Goal: Task Accomplishment & Management: Use online tool/utility

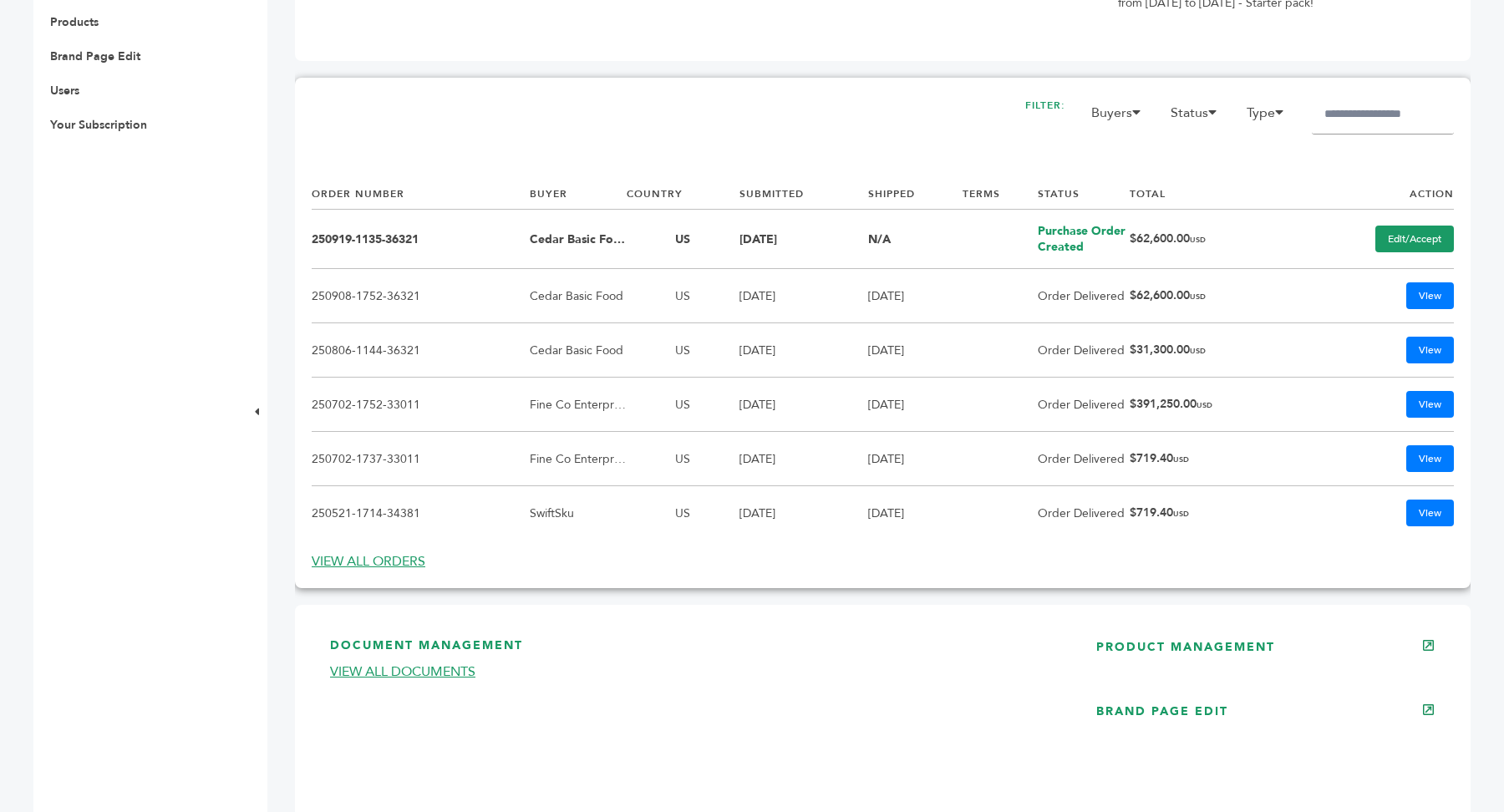
scroll to position [924, 0]
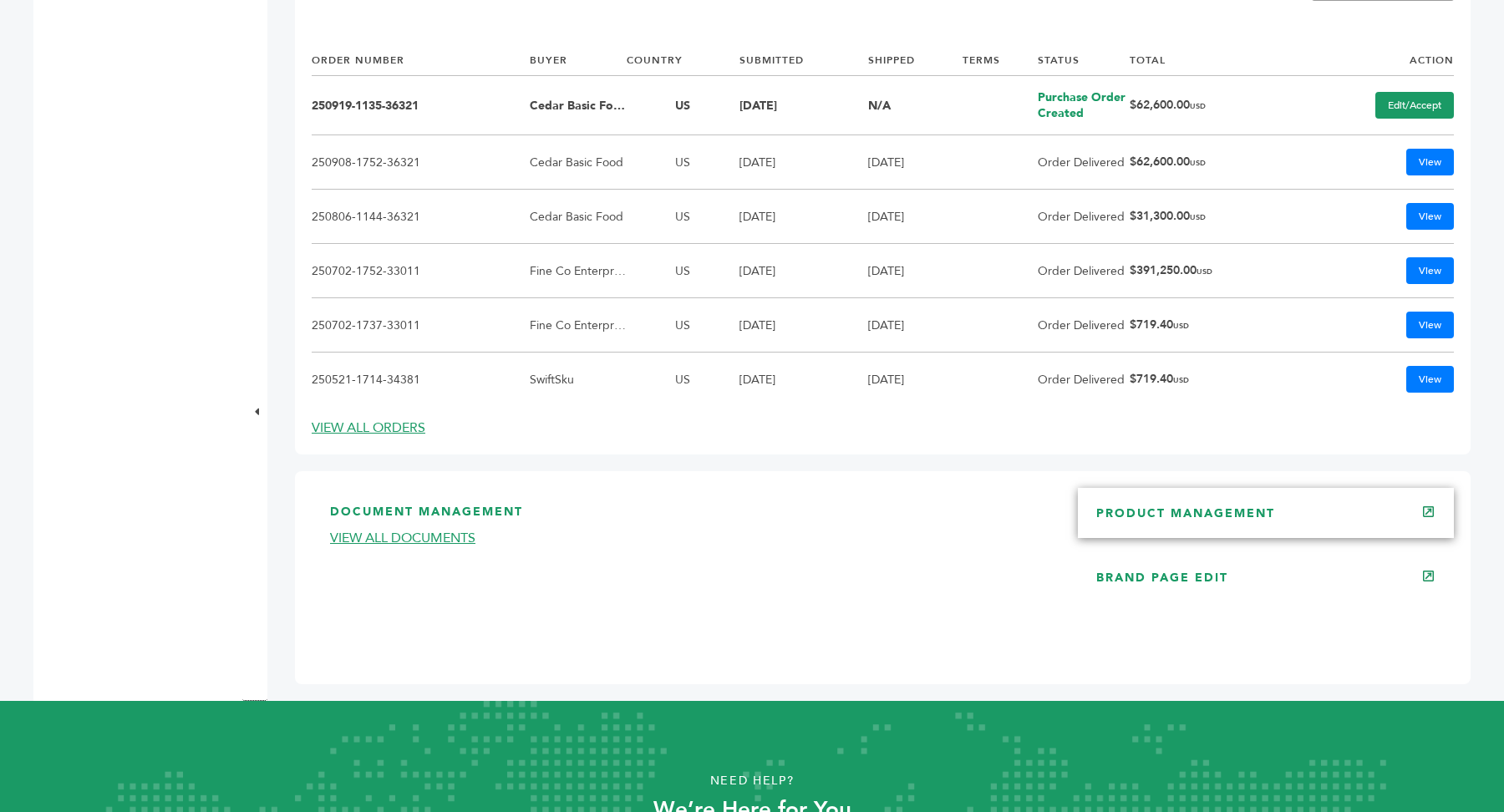
click at [1269, 494] on div "PRODUCT MANAGEMENT" at bounding box center [1266, 512] width 376 height 50
click at [1203, 513] on link "PRODUCT MANAGEMENT" at bounding box center [1186, 513] width 179 height 16
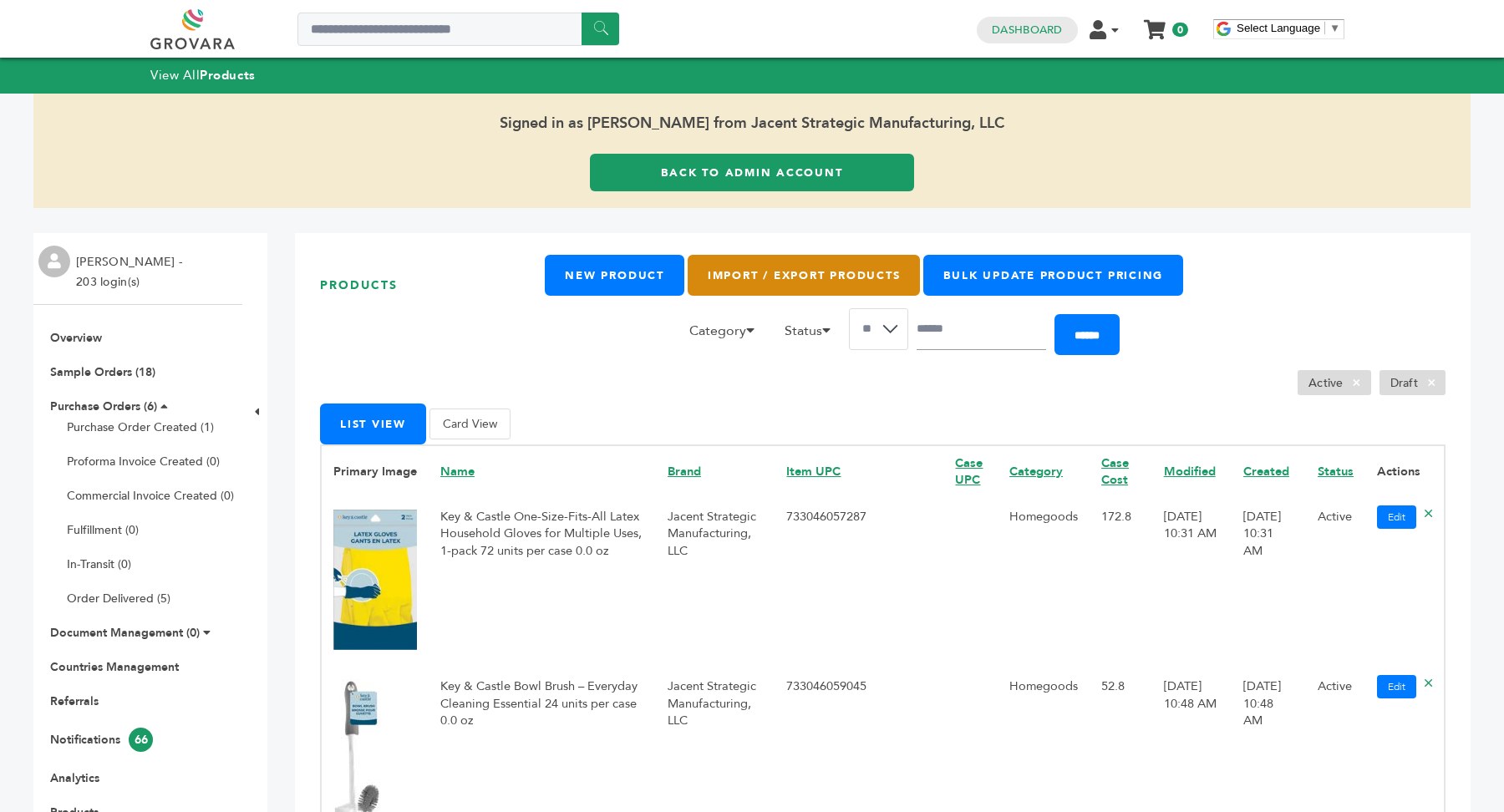
click at [818, 274] on link "Import / Export Products" at bounding box center [804, 275] width 232 height 41
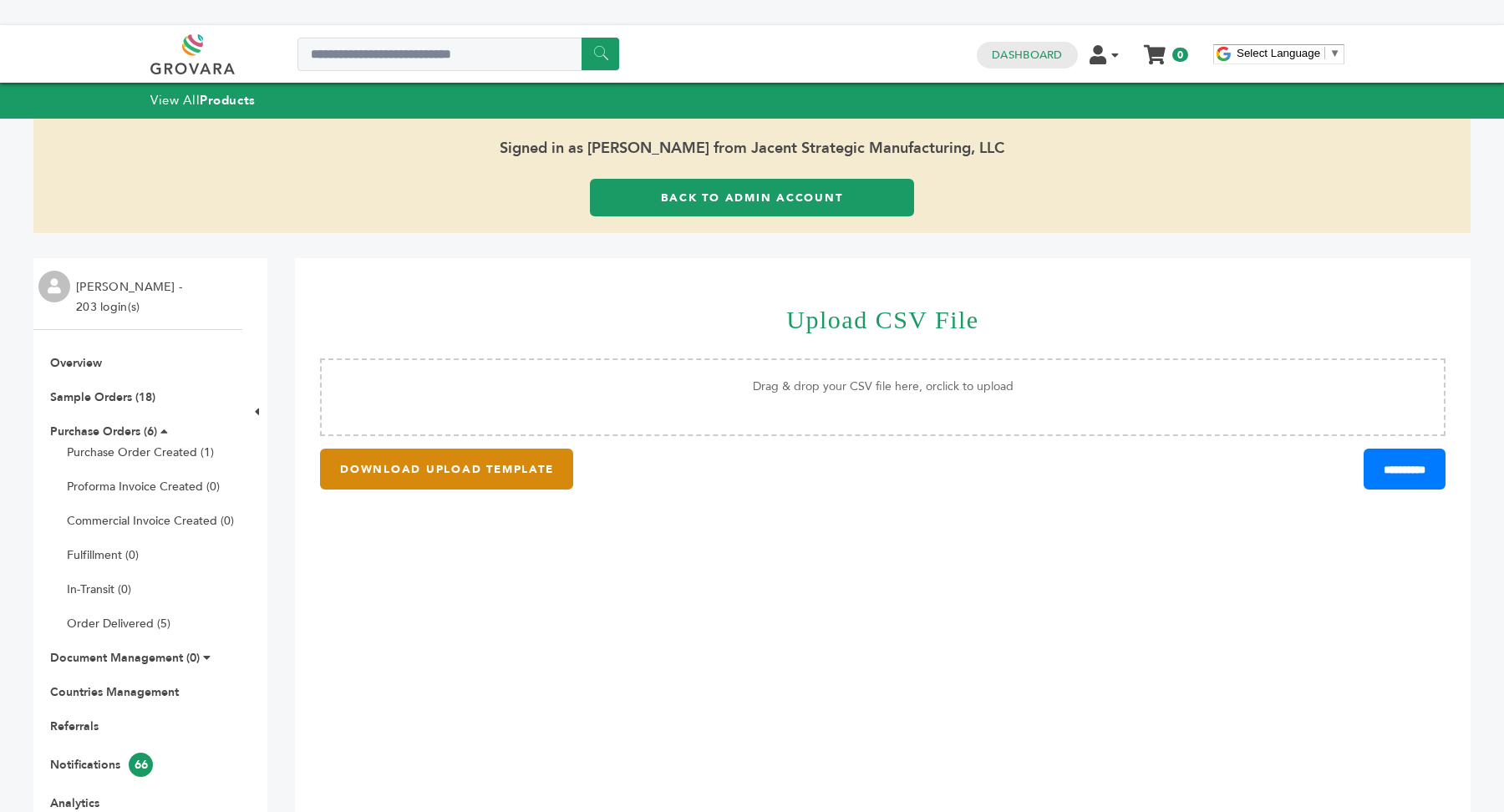
click at [496, 461] on button "DOWNLOAD UPLOAD TEMPLATE" at bounding box center [446, 469] width 253 height 41
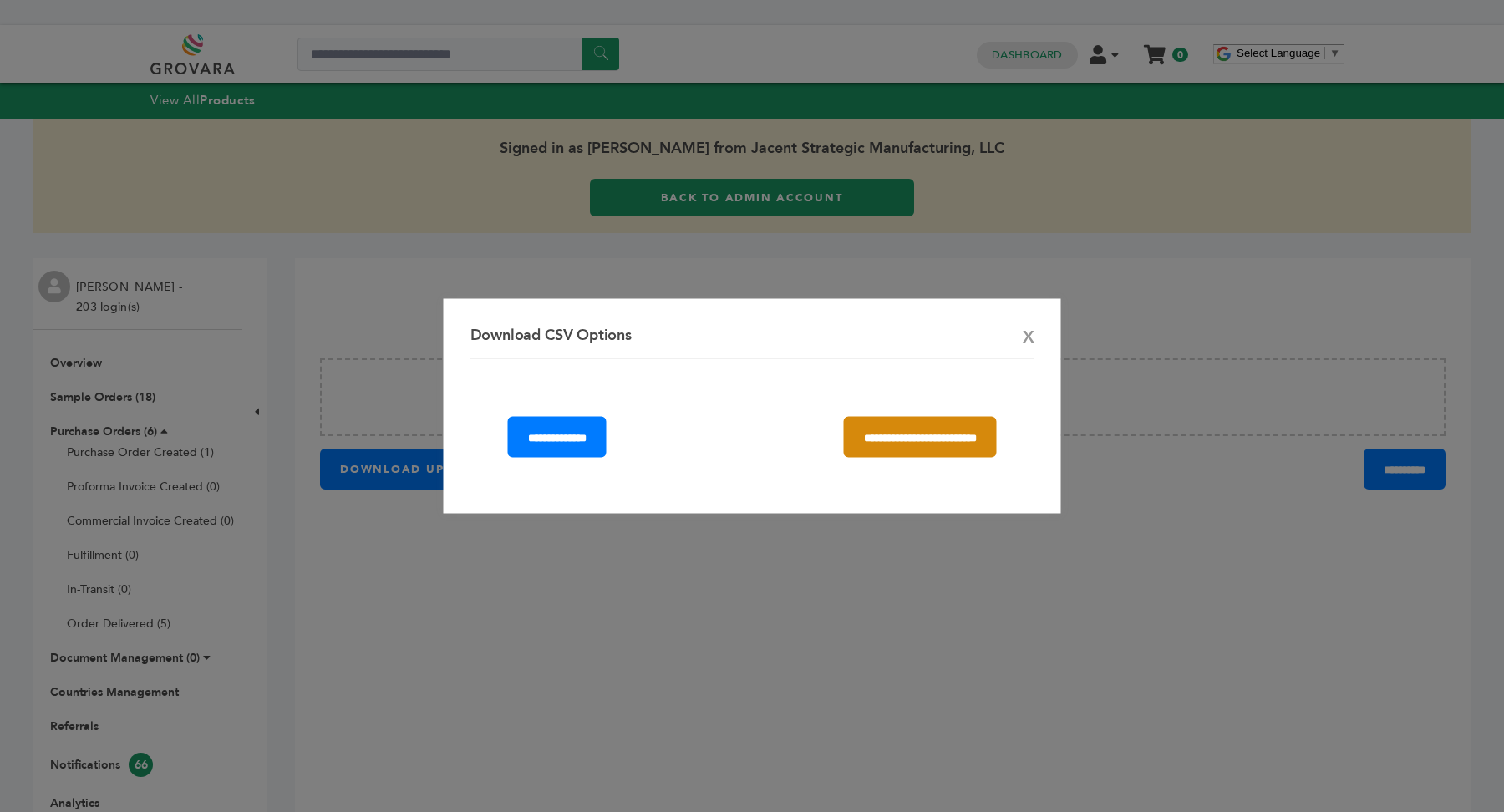
click at [876, 432] on input "**********" at bounding box center [921, 437] width 153 height 41
